Goal: Browse casually

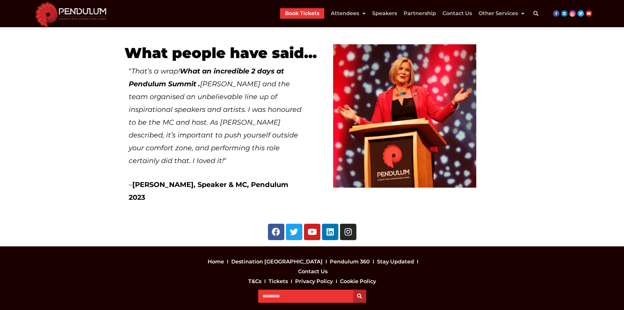
scroll to position [1245, 0]
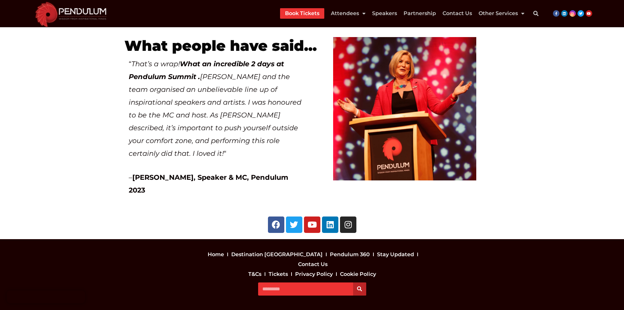
click at [189, 217] on div "Facebook Twitter Youtube Linkedin Instagram" at bounding box center [312, 224] width 361 height 16
drag, startPoint x: 337, startPoint y: 213, endPoint x: 350, endPoint y: 214, distance: 12.8
drag, startPoint x: 350, startPoint y: 214, endPoint x: 366, endPoint y: 218, distance: 17.2
click at [368, 217] on div "Facebook Twitter Youtube Linkedin Instagram" at bounding box center [312, 224] width 361 height 16
drag, startPoint x: 349, startPoint y: 211, endPoint x: 376, endPoint y: 217, distance: 28.5
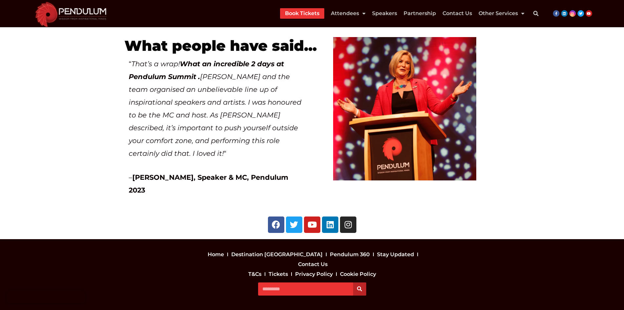
click at [376, 217] on div "Facebook Twitter Youtube Linkedin Instagram" at bounding box center [312, 224] width 361 height 16
click at [348, 220] on icon at bounding box center [348, 224] width 8 height 8
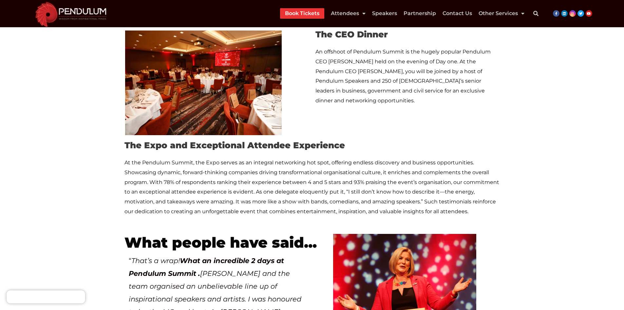
scroll to position [819, 0]
